Goal: Task Accomplishment & Management: Manage account settings

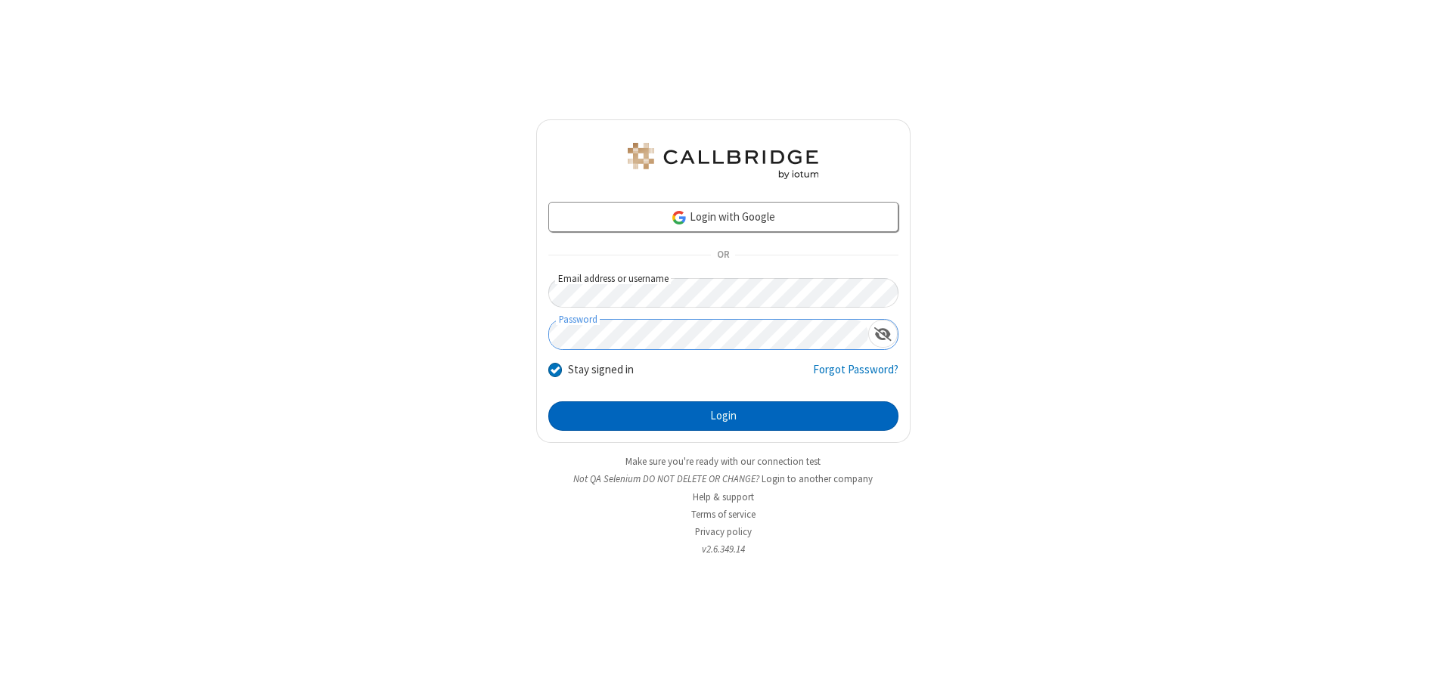
click at [723, 416] on button "Login" at bounding box center [723, 417] width 350 height 30
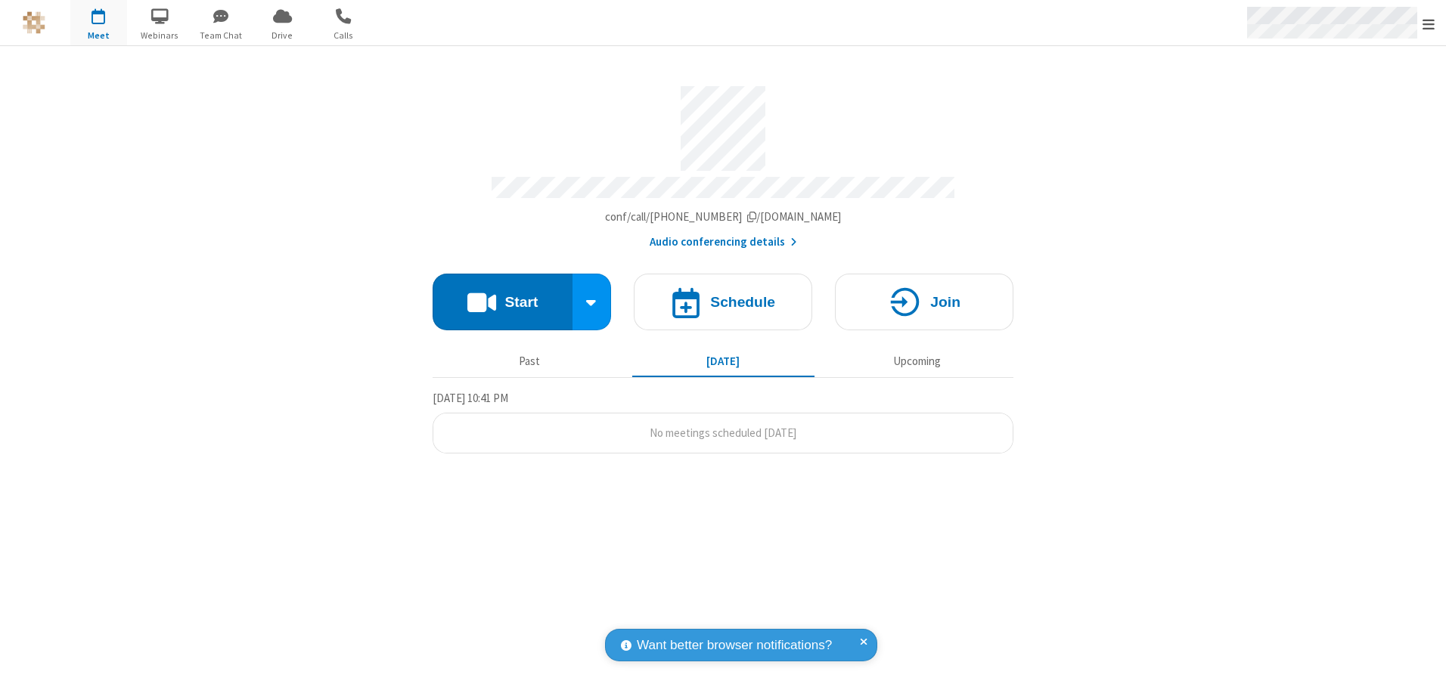
click at [1428, 23] on span "Open menu" at bounding box center [1428, 24] width 12 height 15
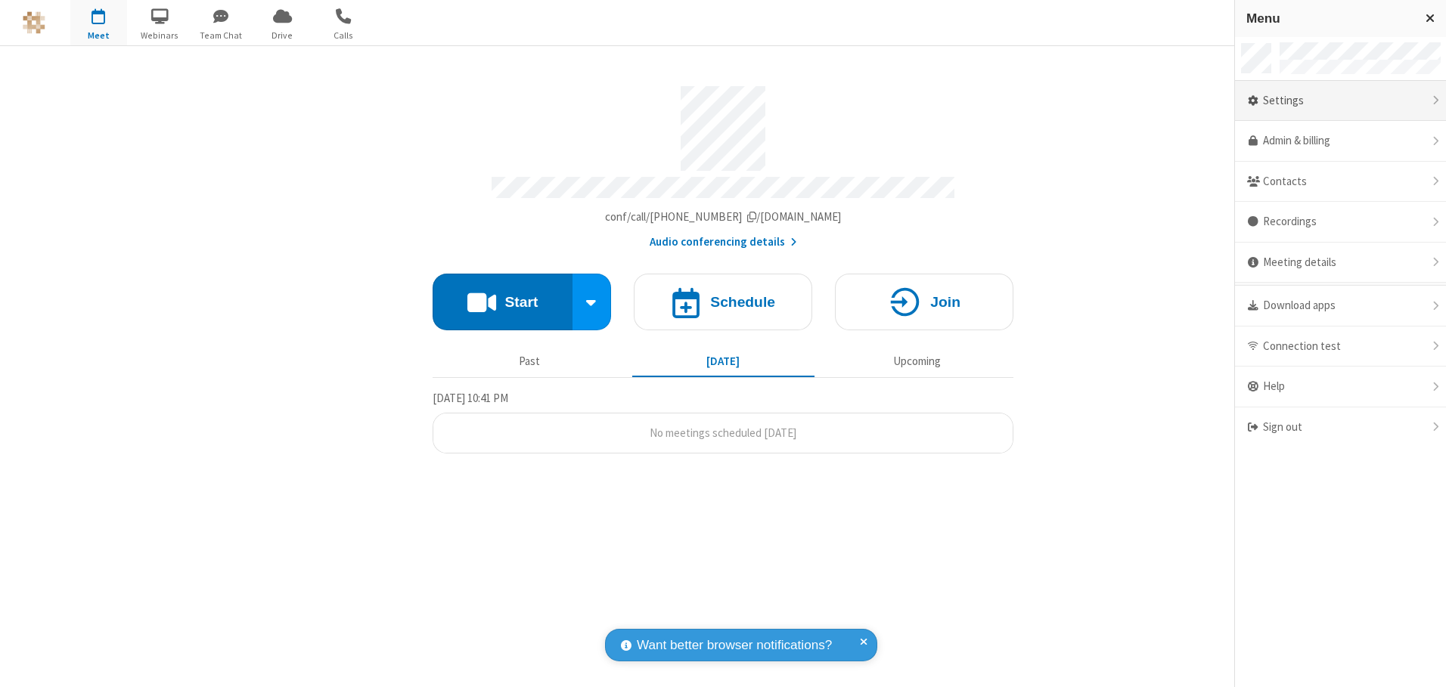
click at [1340, 101] on div "Settings" at bounding box center [1340, 101] width 211 height 41
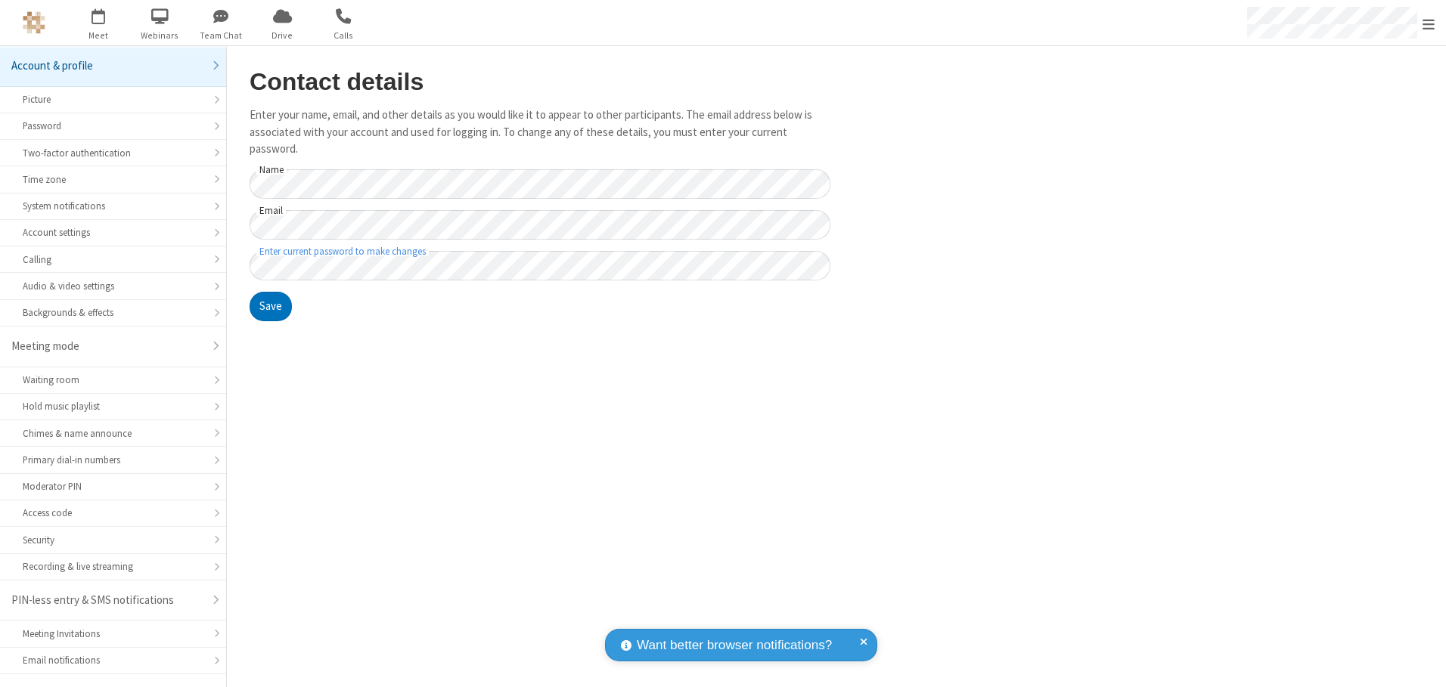
scroll to position [26, 0]
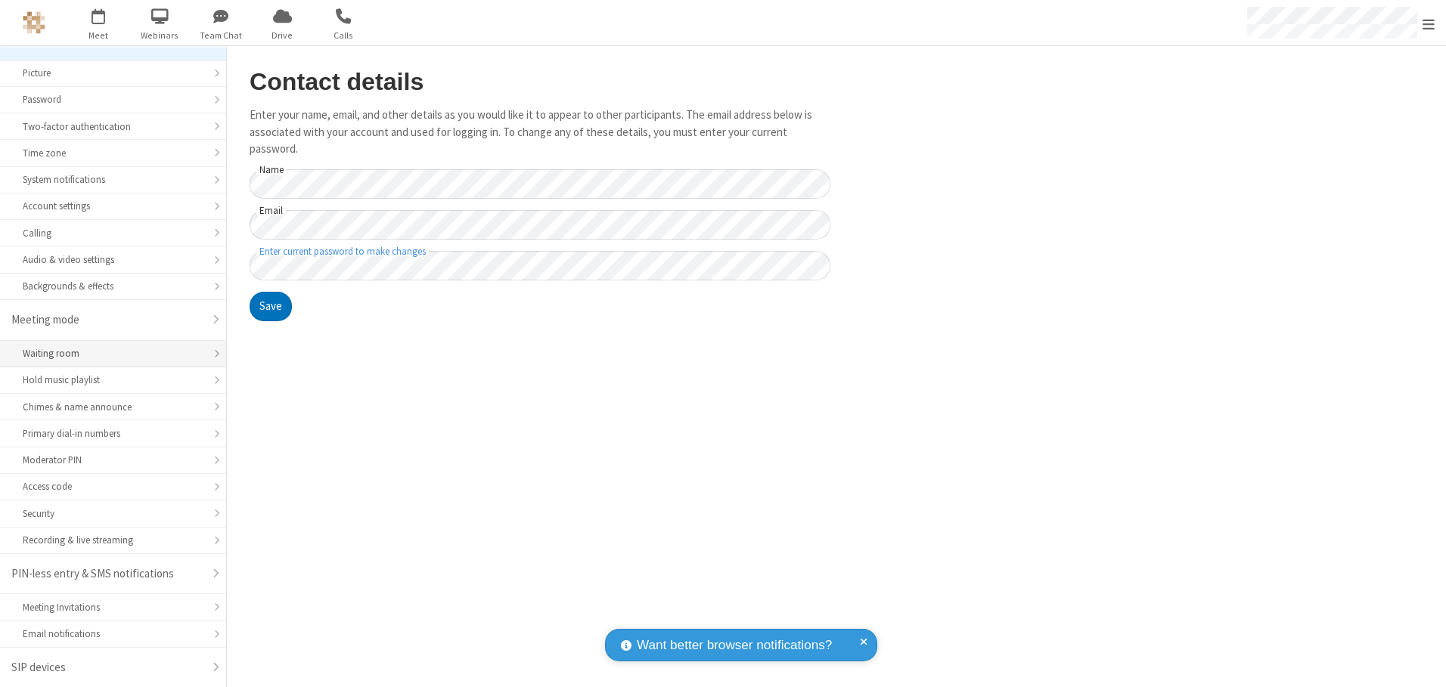
click at [107, 354] on div "Waiting room" at bounding box center [113, 353] width 181 height 14
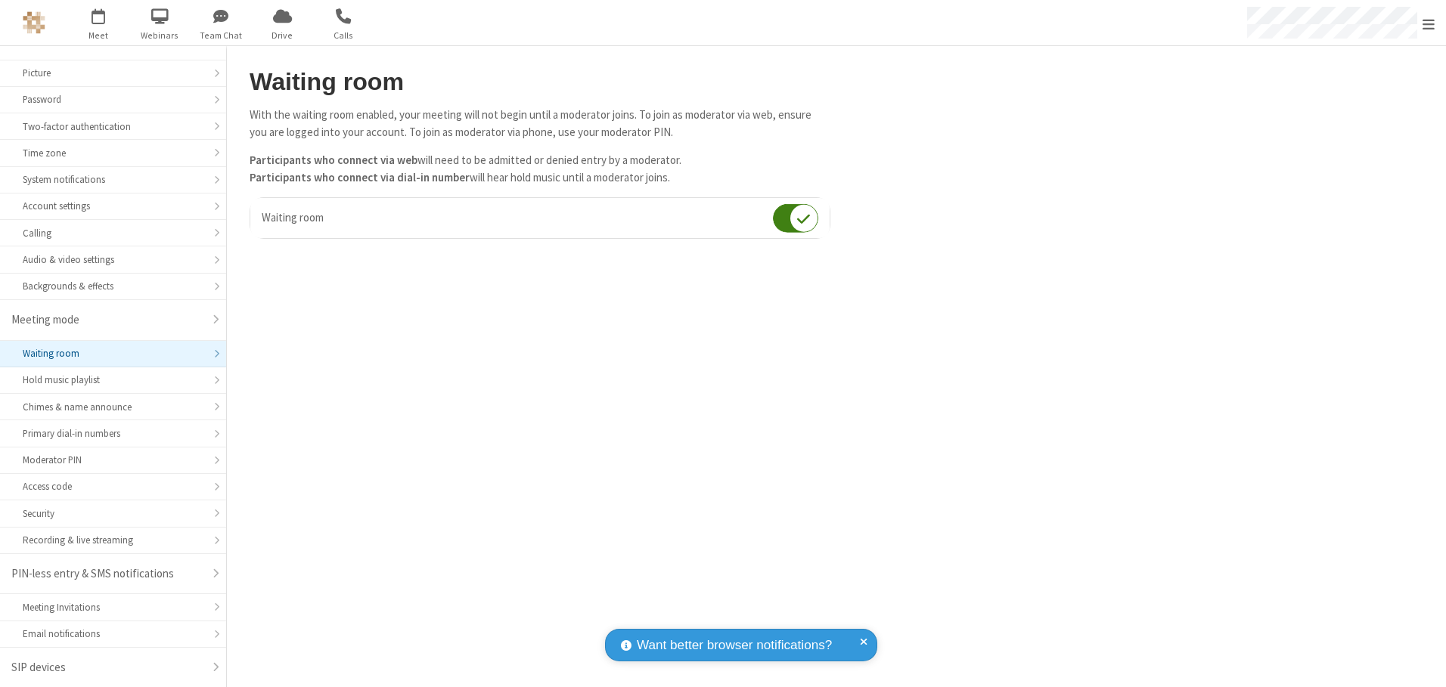
click at [795, 218] on input "checkbox" at bounding box center [795, 217] width 45 height 29
checkbox input "false"
click at [1428, 23] on span "Open menu" at bounding box center [1428, 24] width 12 height 15
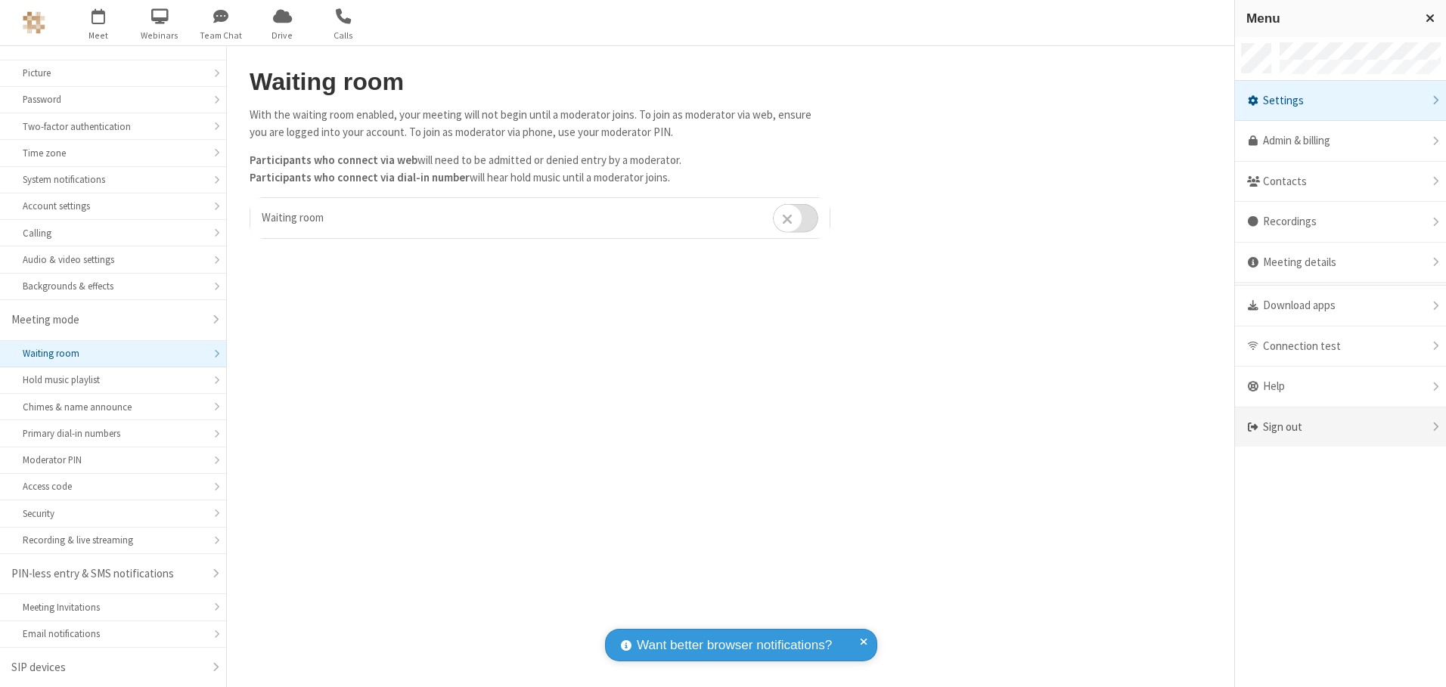
click at [1340, 427] on div "Sign out" at bounding box center [1340, 428] width 211 height 40
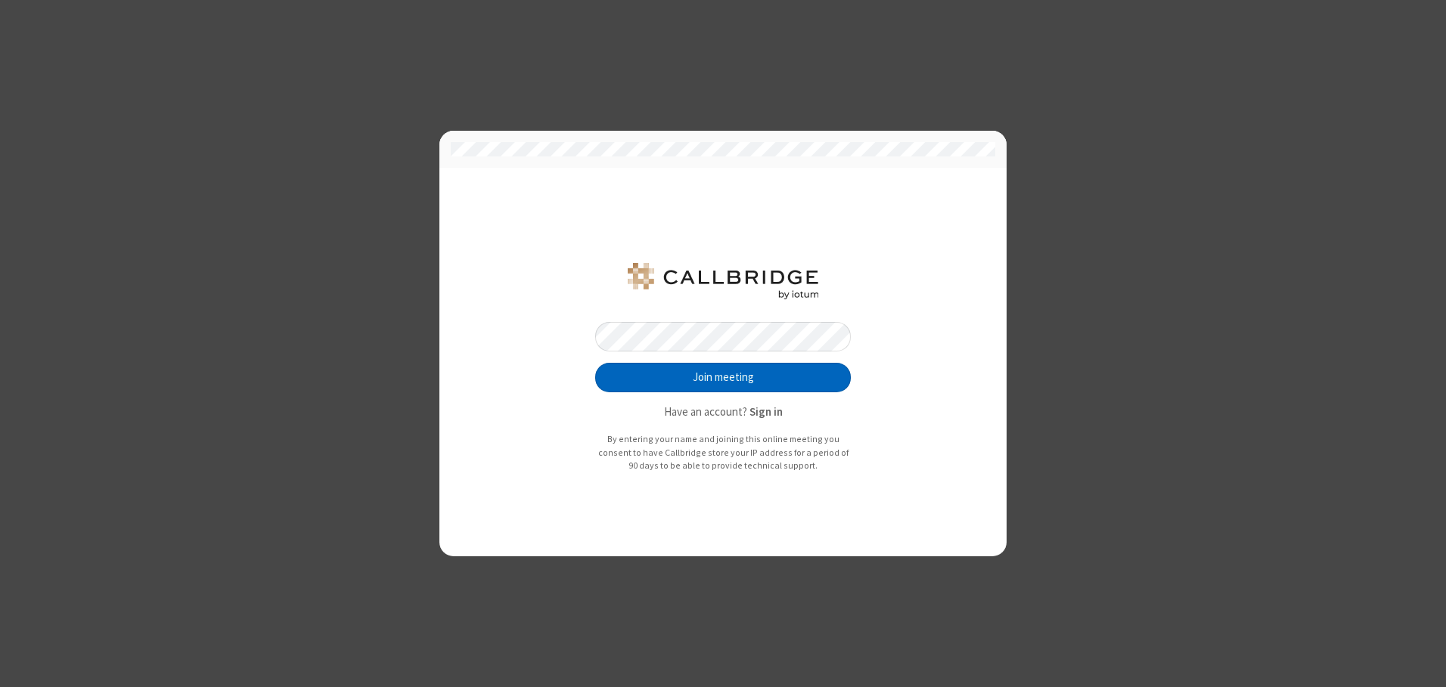
click at [723, 377] on button "Join meeting" at bounding box center [723, 378] width 256 height 30
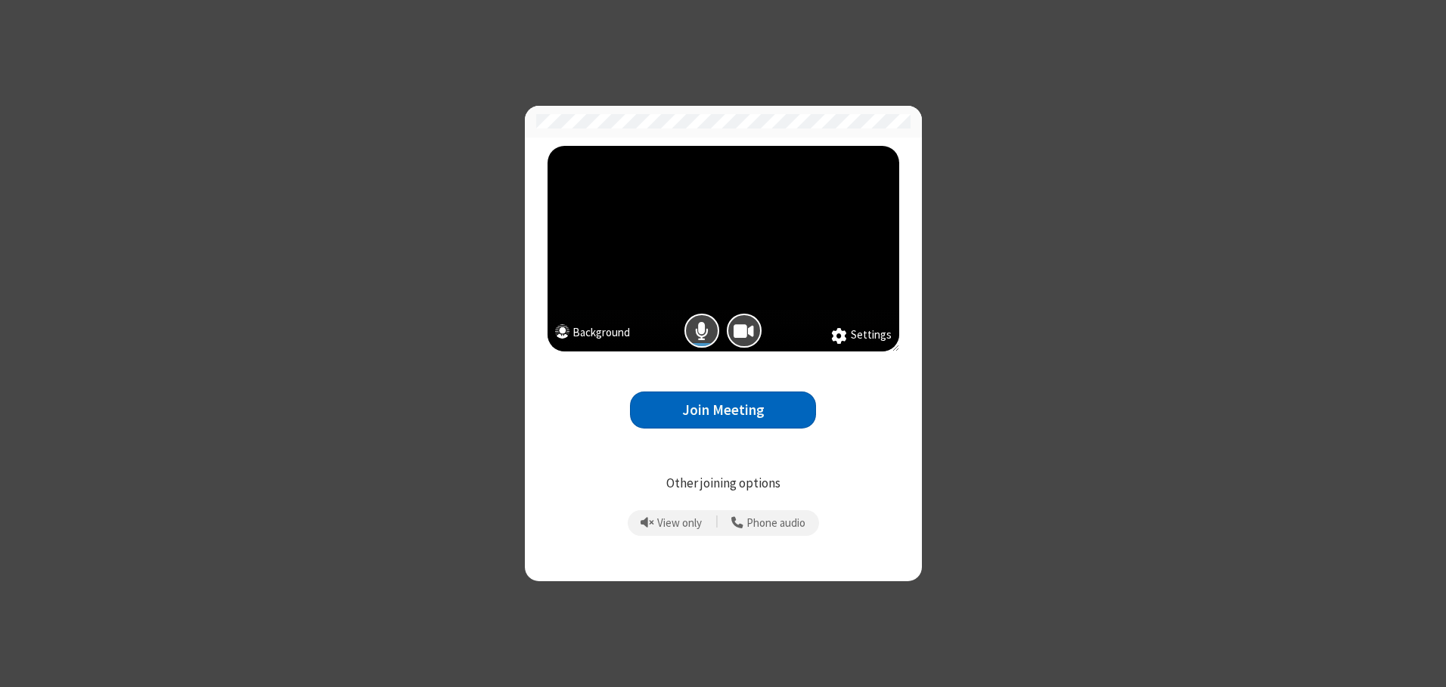
click at [723, 410] on button "Join Meeting" at bounding box center [723, 410] width 186 height 37
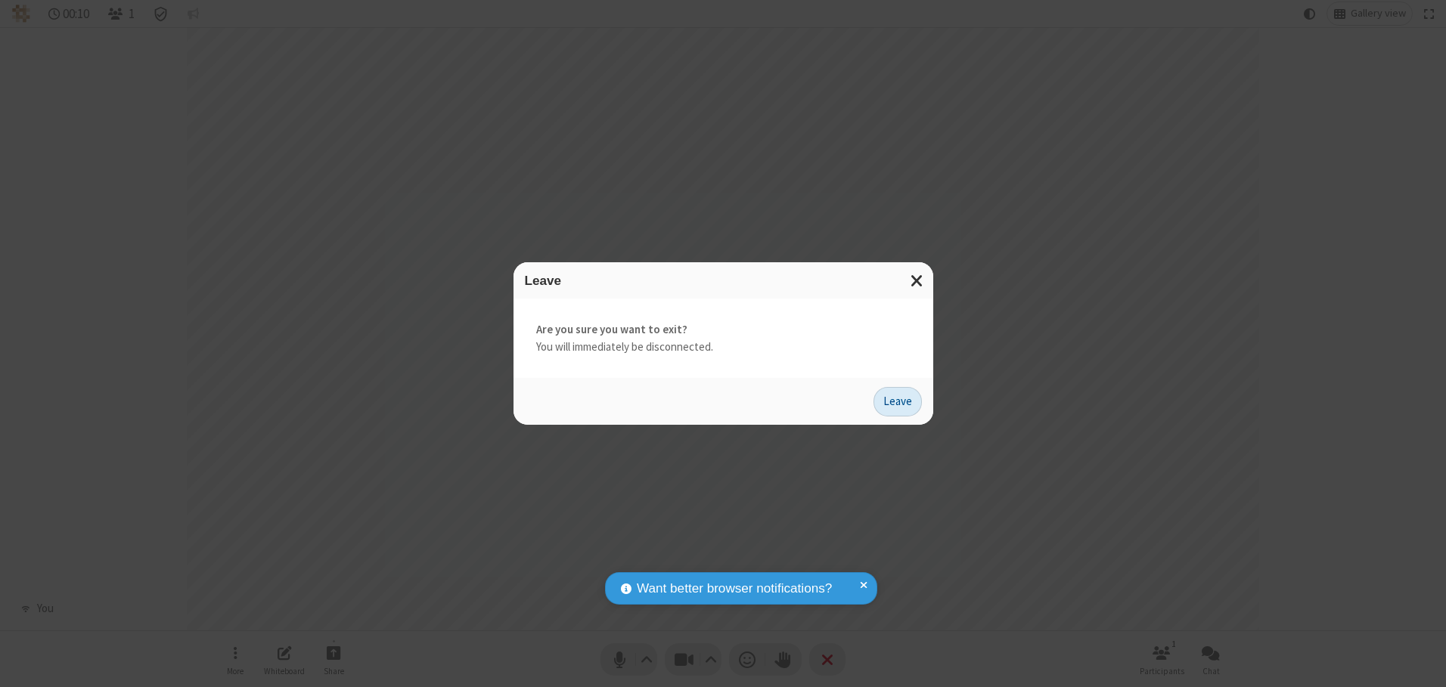
click at [898, 402] on button "Leave" at bounding box center [897, 402] width 48 height 30
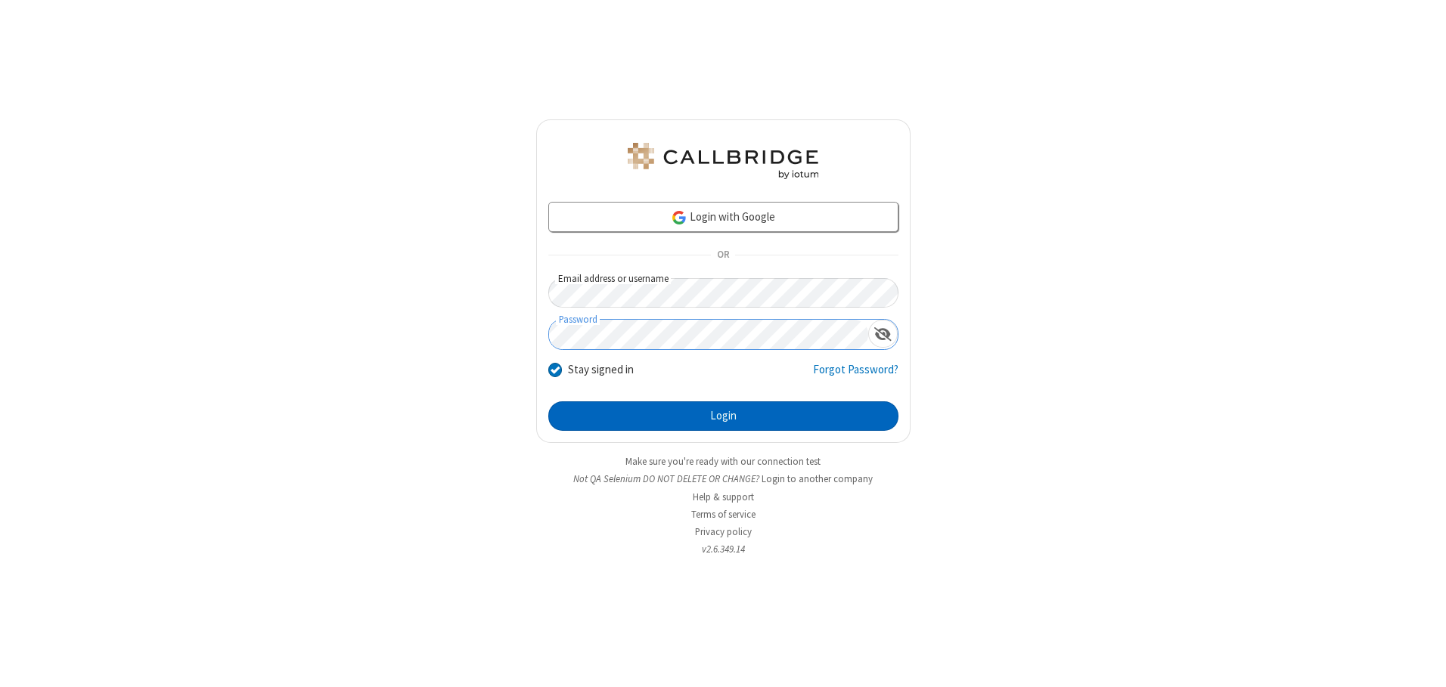
click at [723, 416] on button "Login" at bounding box center [723, 417] width 350 height 30
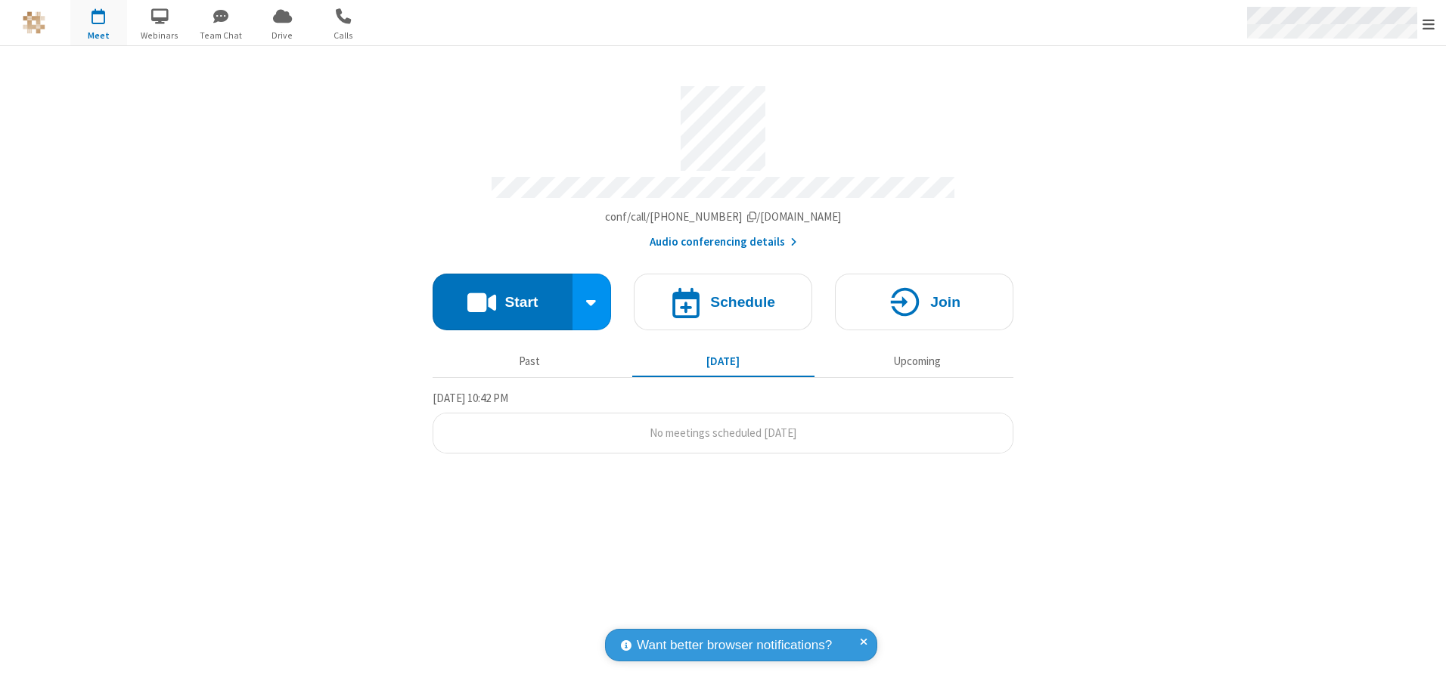
click at [1428, 23] on span "Open menu" at bounding box center [1428, 24] width 12 height 15
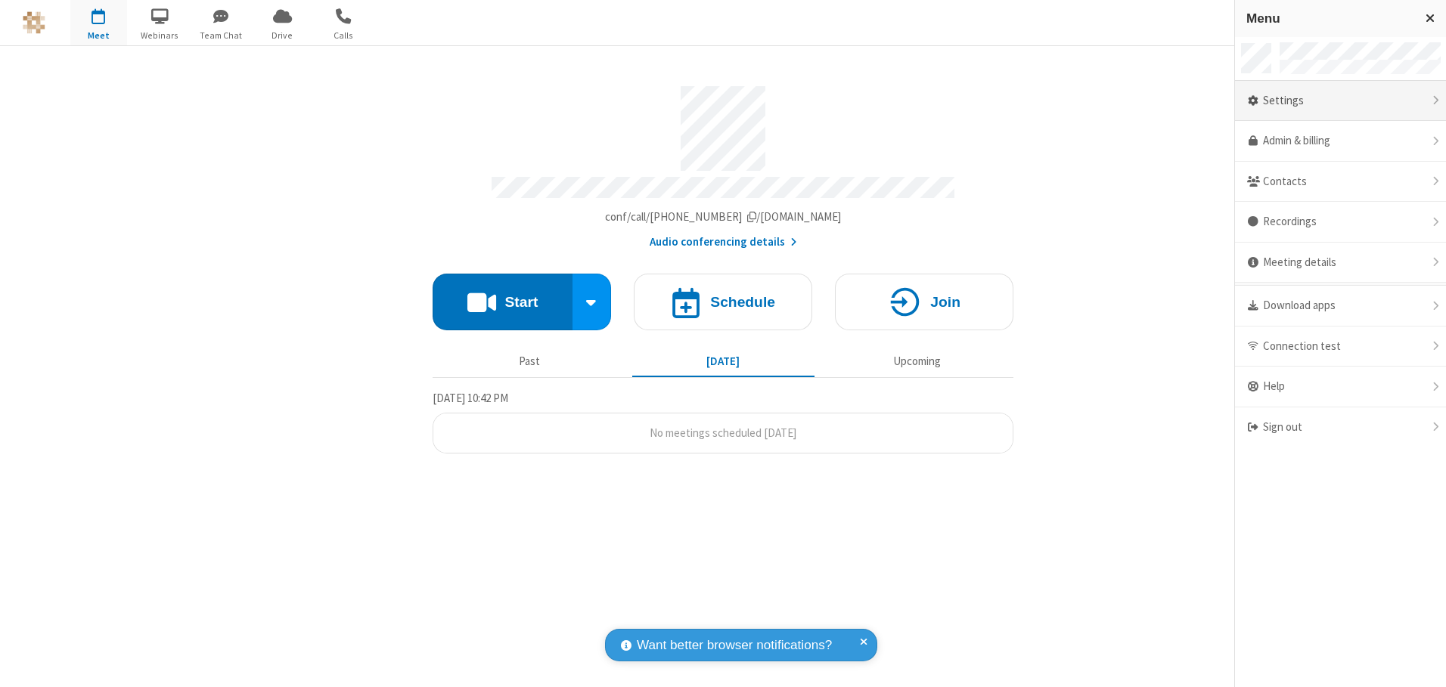
click at [1340, 101] on div "Settings" at bounding box center [1340, 101] width 211 height 41
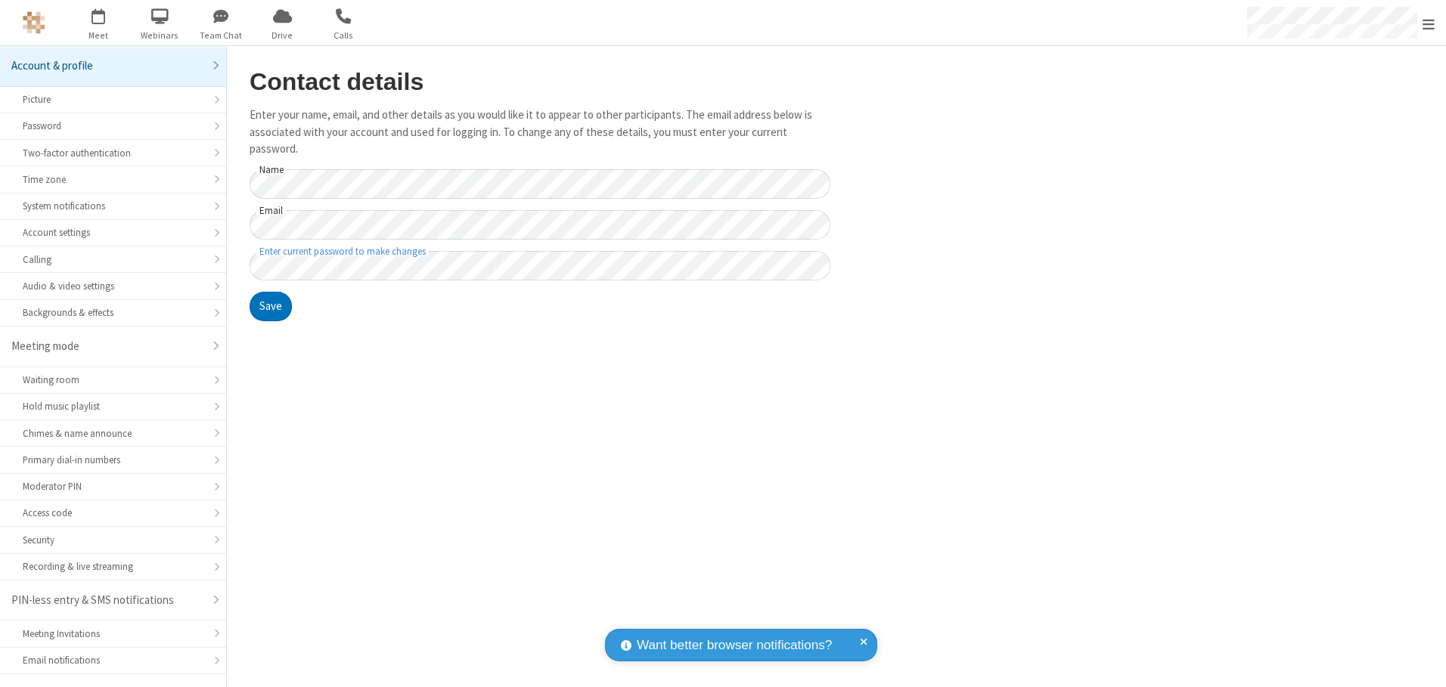
scroll to position [26, 0]
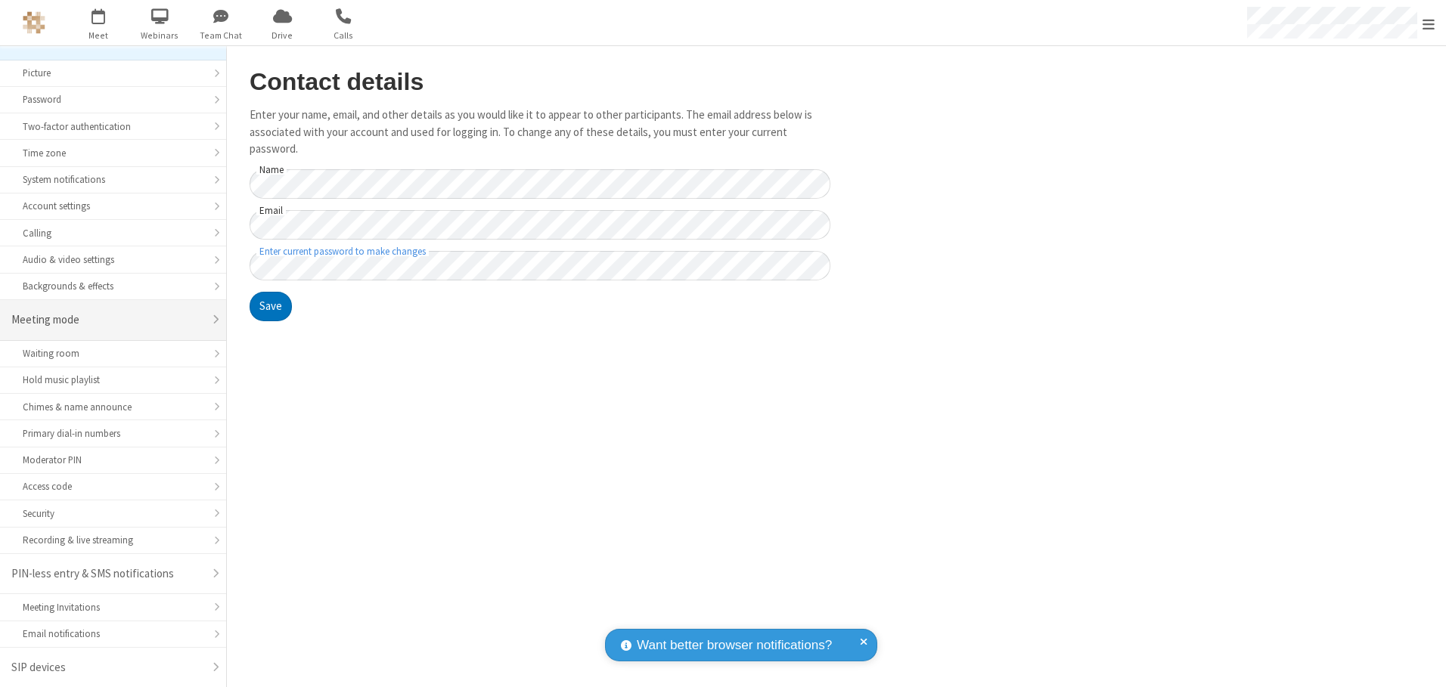
click at [107, 320] on div "Meeting mode" at bounding box center [107, 320] width 192 height 17
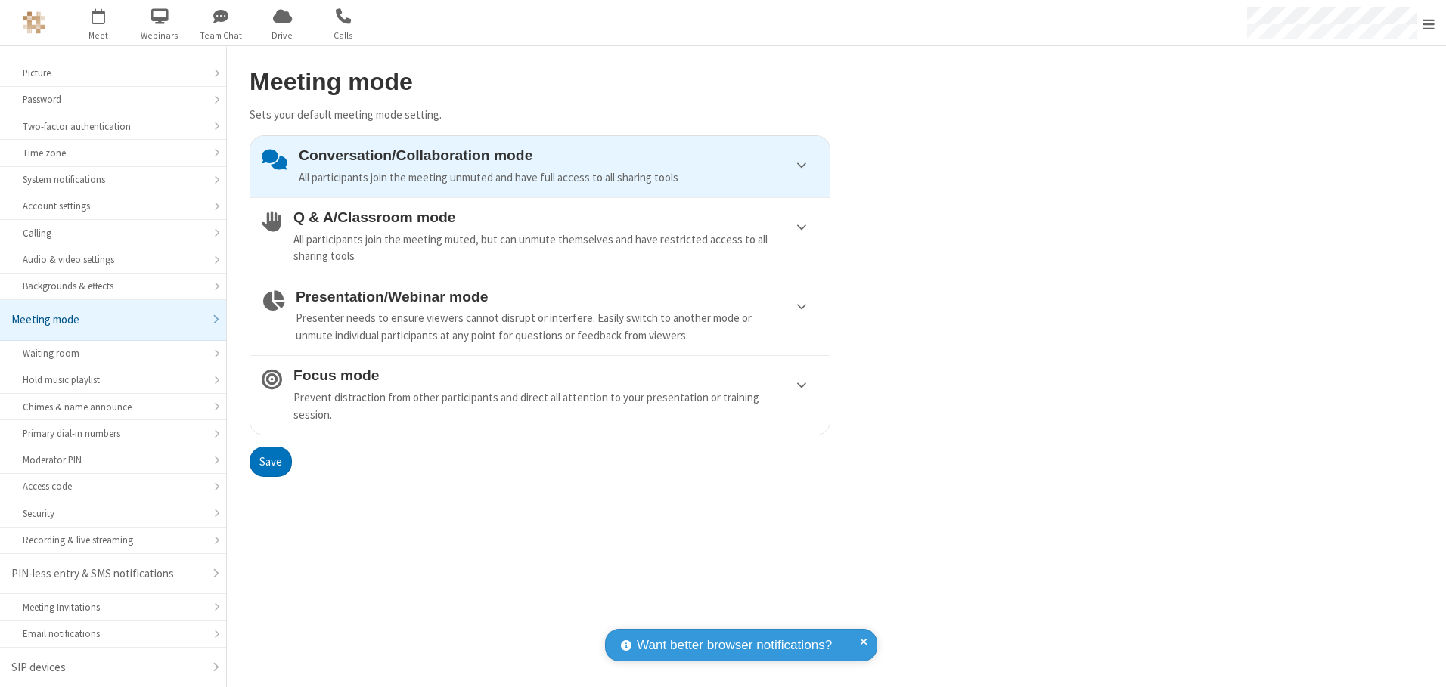
click at [540, 166] on div "Conversation/Collaboration mode All participants join the meeting unmuted and h…" at bounding box center [558, 166] width 519 height 39
click at [270, 461] on button "Save" at bounding box center [271, 462] width 42 height 30
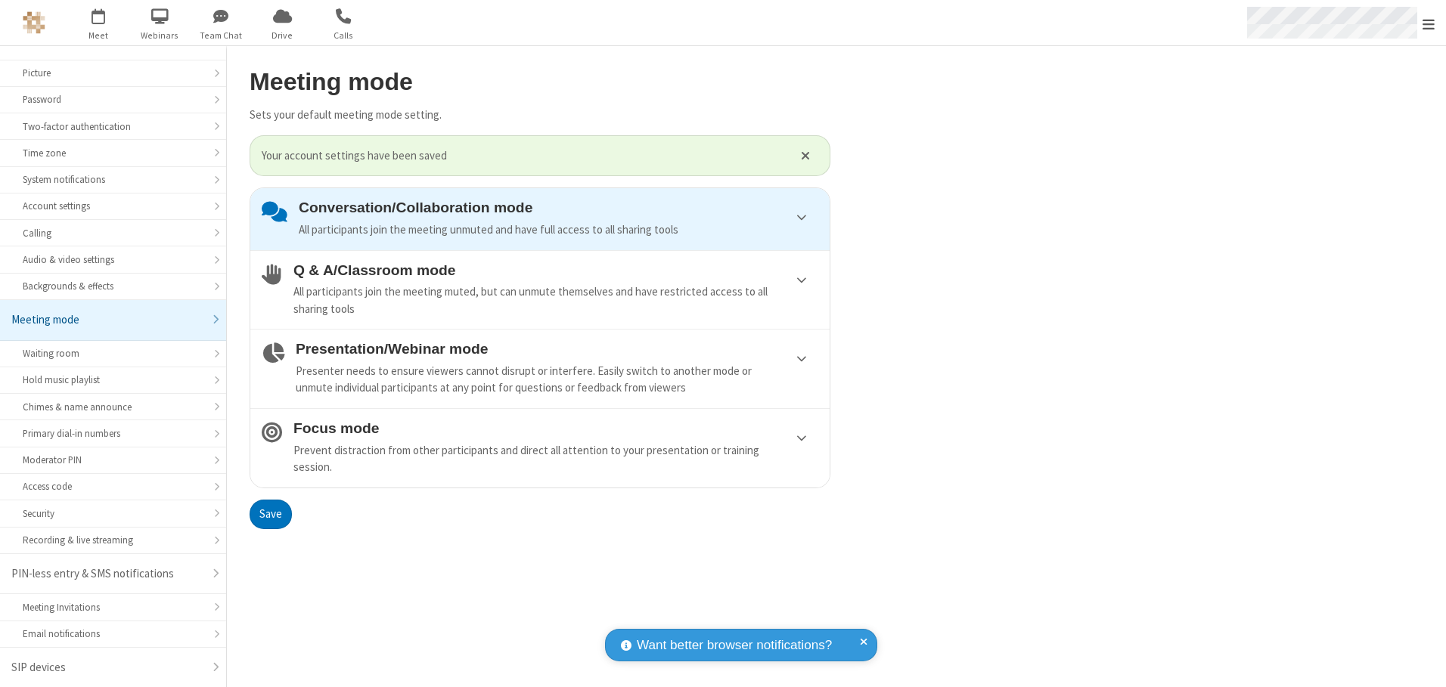
click at [1428, 23] on span "Open menu" at bounding box center [1428, 24] width 12 height 15
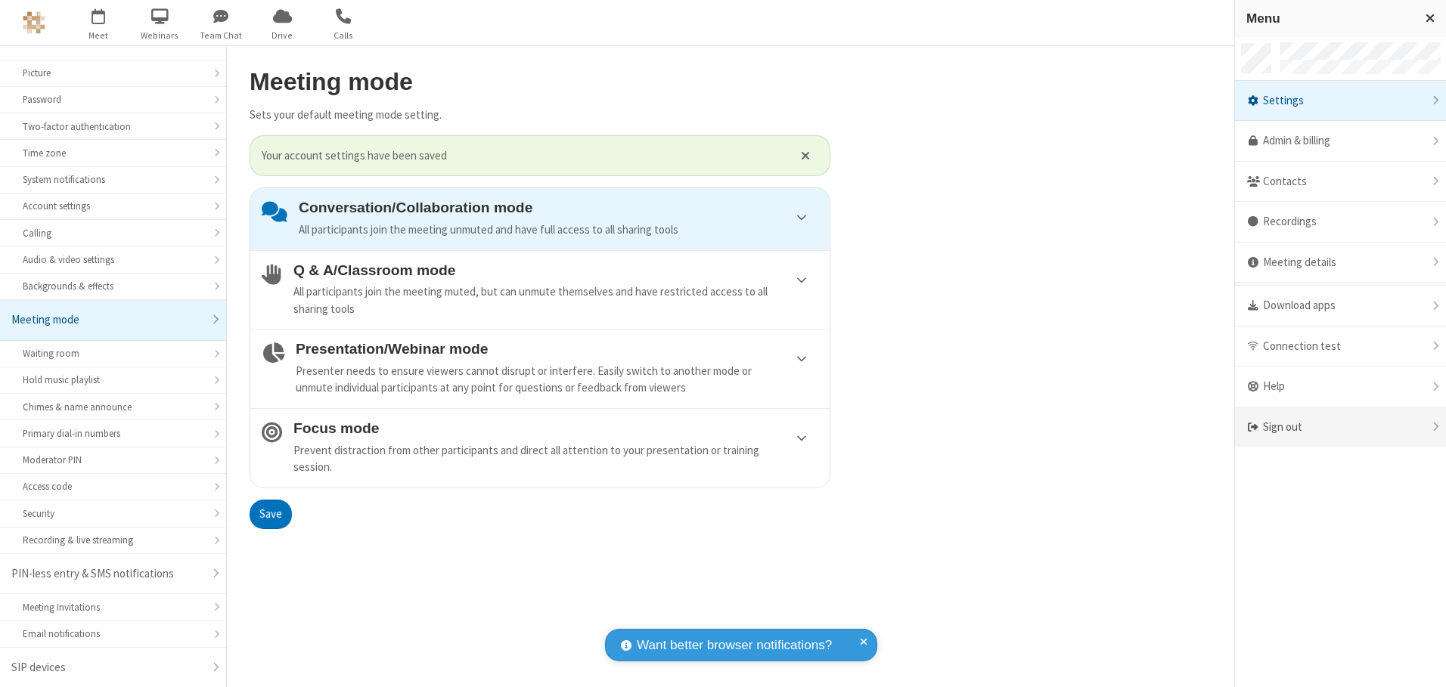
click at [1340, 427] on div "Sign out" at bounding box center [1340, 428] width 211 height 40
